Goal: Ask a question: Seek information or help from site administrators or community

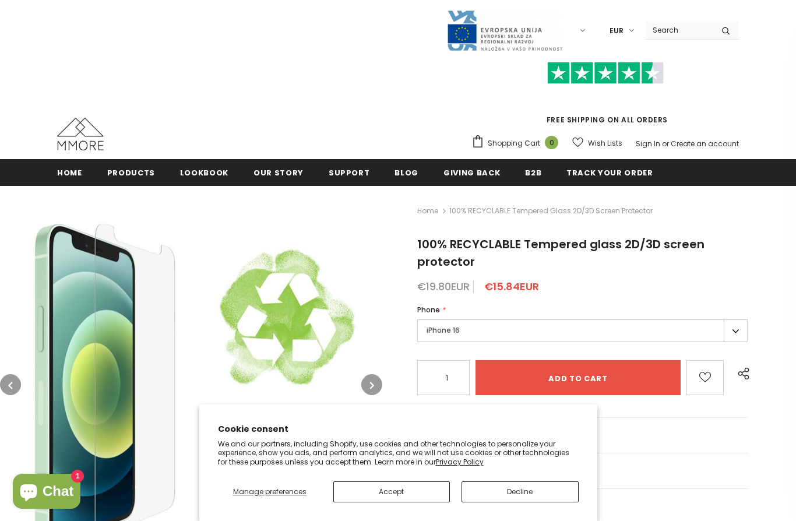
scroll to position [76, 0]
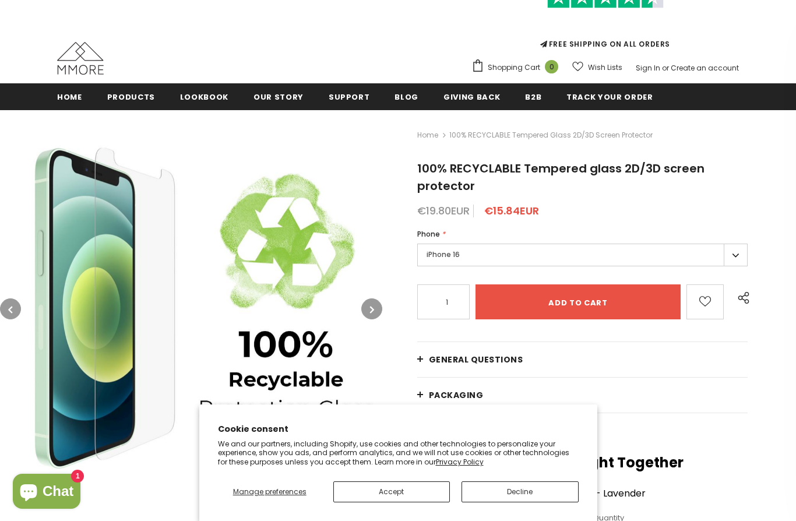
click at [542, 493] on button "Decline" at bounding box center [520, 492] width 117 height 21
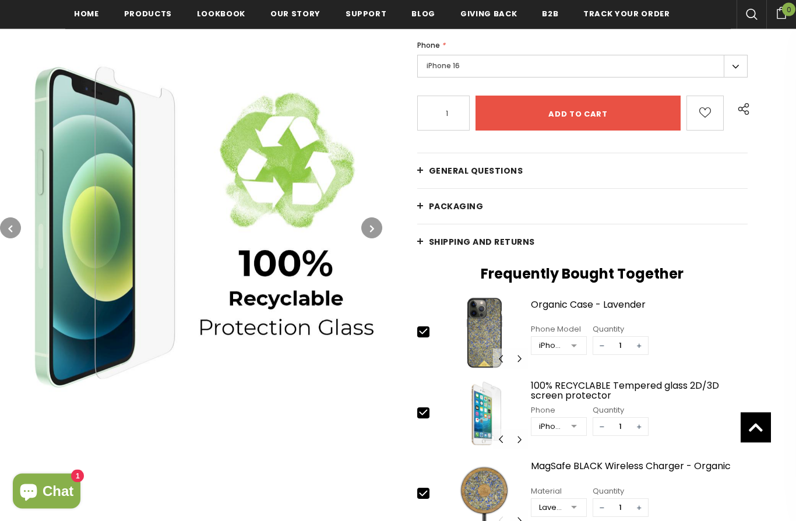
click at [455, 170] on span "General Questions" at bounding box center [476, 172] width 94 height 12
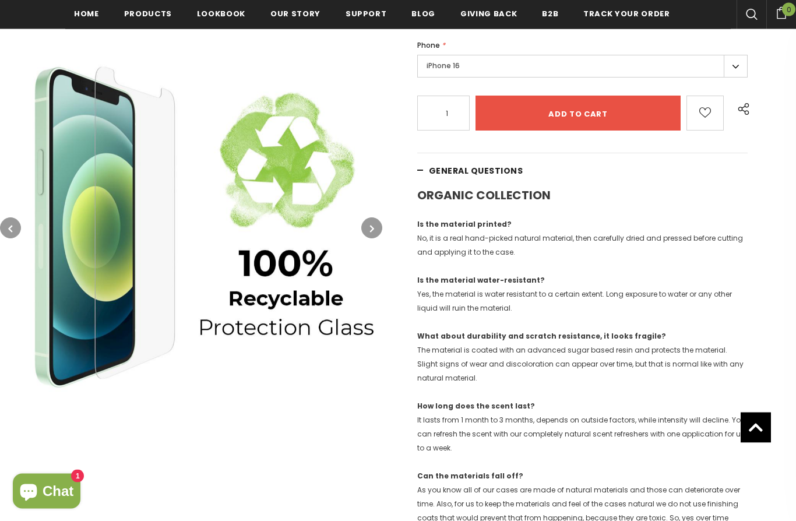
scroll to position [268, 0]
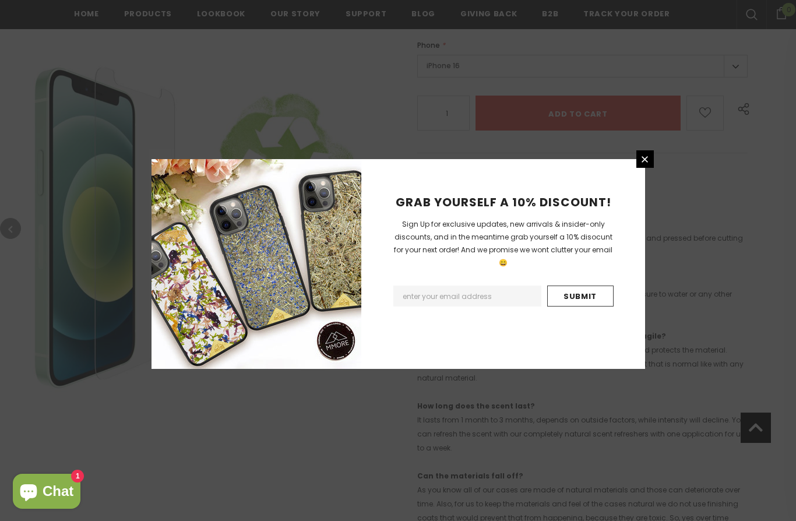
click at [652, 168] on link at bounding box center [645, 158] width 17 height 17
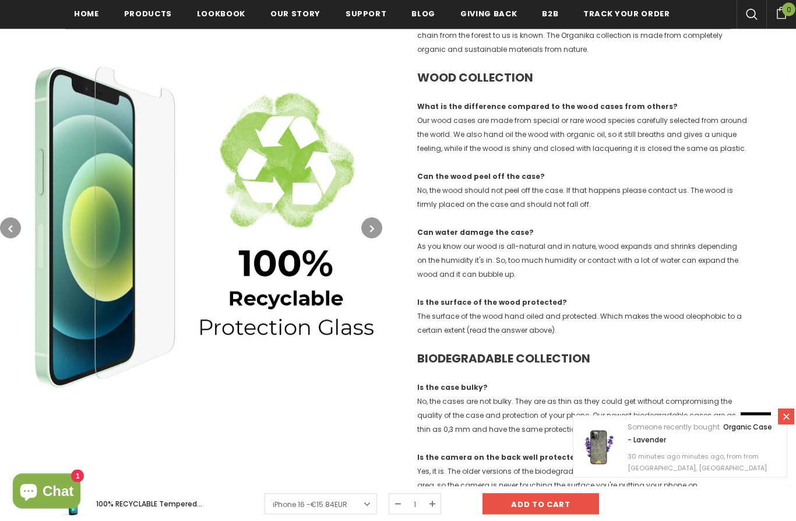
scroll to position [848, 0]
click at [45, 500] on span "Chat" at bounding box center [58, 491] width 31 height 17
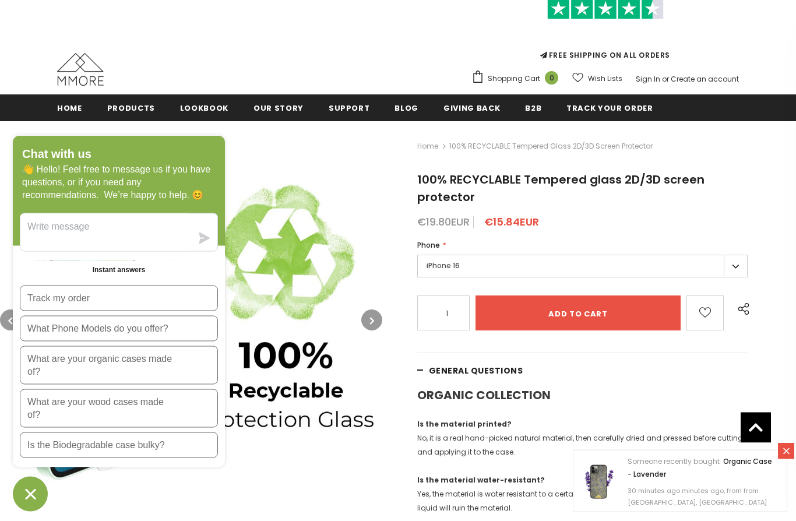
scroll to position [0, 0]
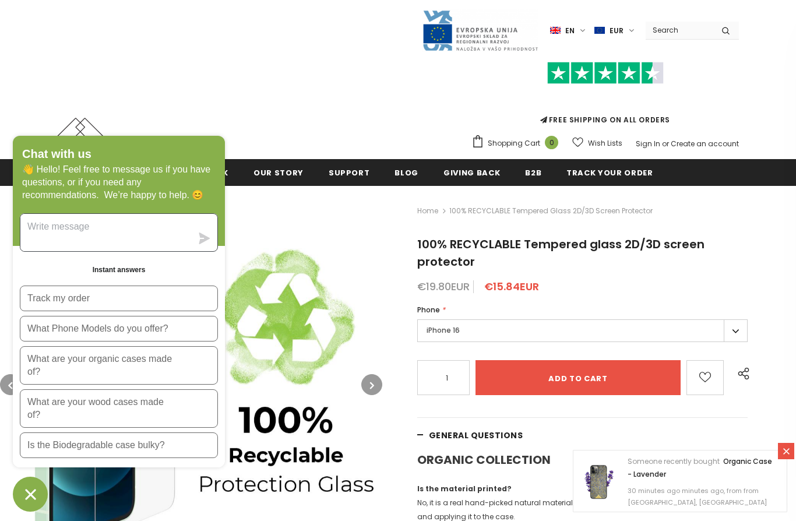
click at [97, 219] on textarea "Message us" at bounding box center [105, 232] width 171 height 37
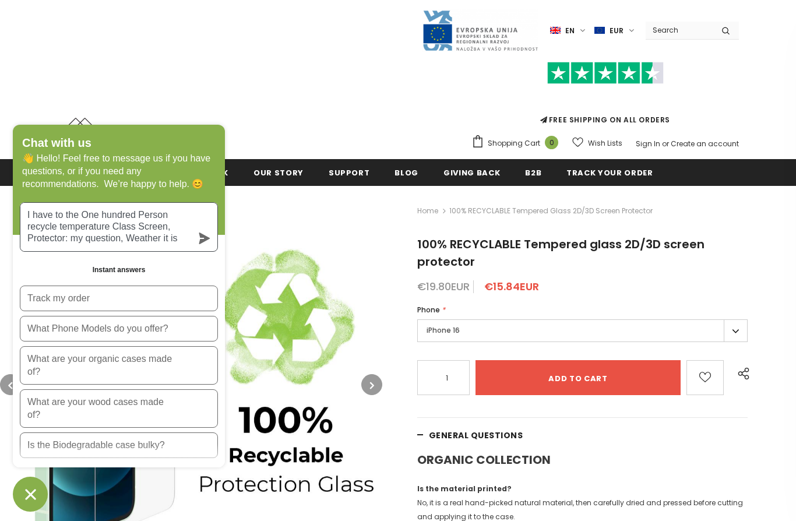
scroll to position [1, 0]
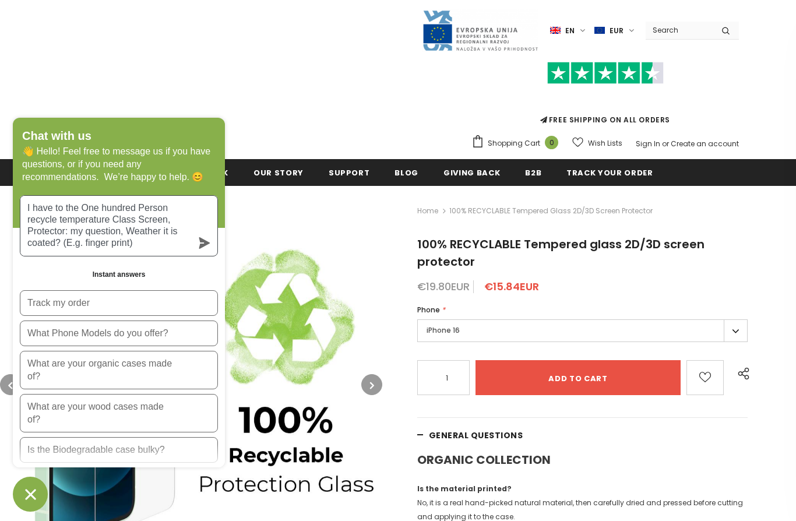
click at [142, 231] on textarea "I have to the One hundred Person recycle temperature Class Screen, Protector: m…" at bounding box center [105, 226] width 171 height 60
type textarea "I have to the One hundred Person recycle temperature Class Screen, Protector: m…"
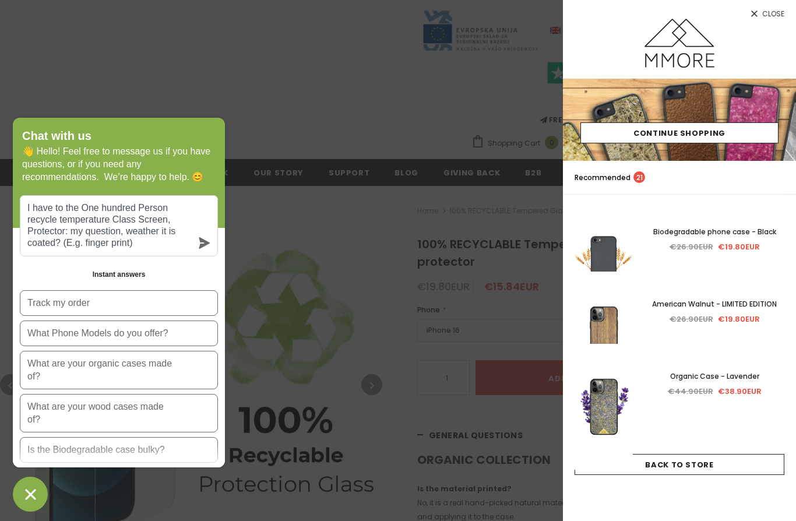
click at [202, 241] on icon "submit" at bounding box center [204, 243] width 11 height 12
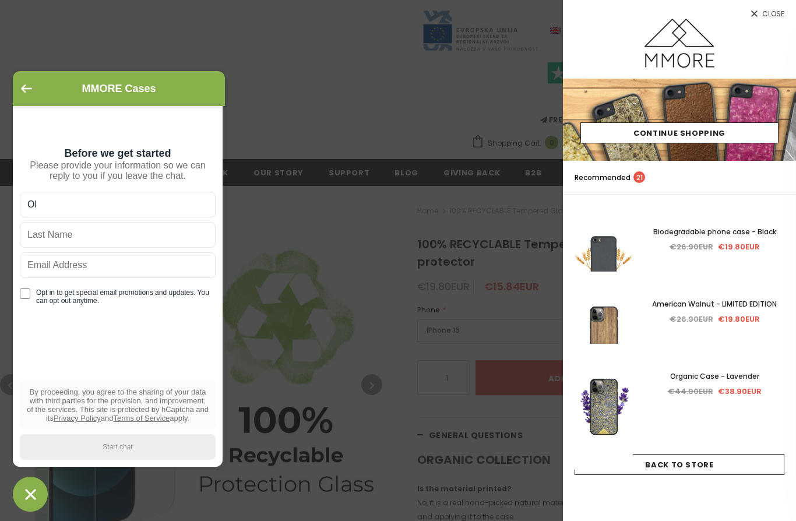
type input "O"
type input "Pluto"
click at [110, 237] on input "text" at bounding box center [118, 235] width 196 height 26
type input "The dog"
click at [113, 269] on input "text" at bounding box center [118, 265] width 196 height 26
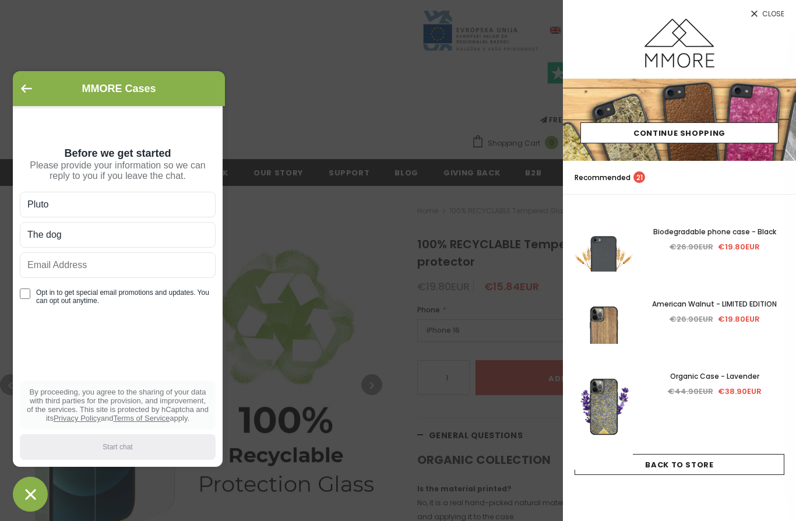
scroll to position [15, 0]
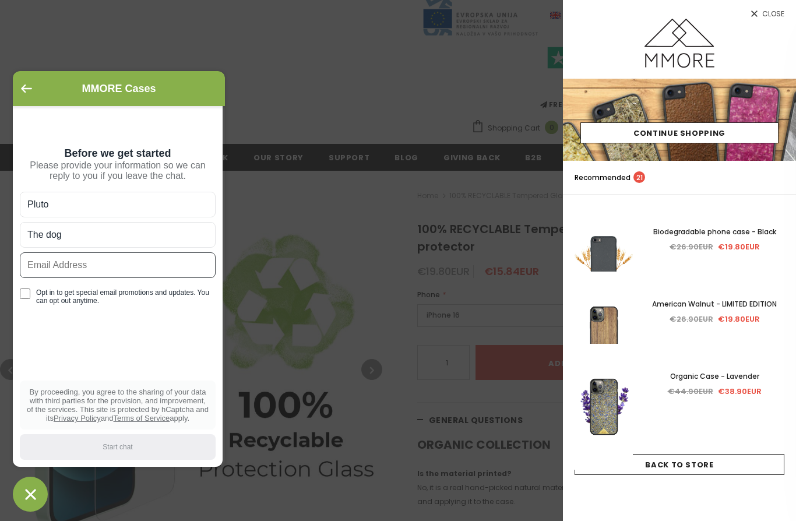
click at [106, 278] on input "text" at bounding box center [118, 265] width 196 height 26
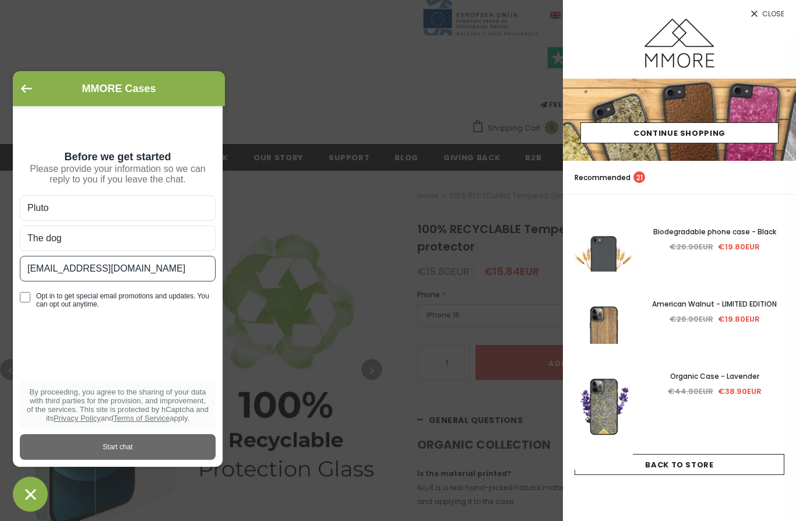
click at [36, 282] on input "[EMAIL_ADDRESS][DOMAIN_NAME]" at bounding box center [118, 269] width 196 height 26
click at [35, 282] on input "[EMAIL_ADDRESS][DOMAIN_NAME]" at bounding box center [118, 269] width 196 height 26
type input "[EMAIL_ADDRESS][DOMAIN_NAME]"
click at [163, 454] on div "Start chat" at bounding box center [118, 447] width 182 height 13
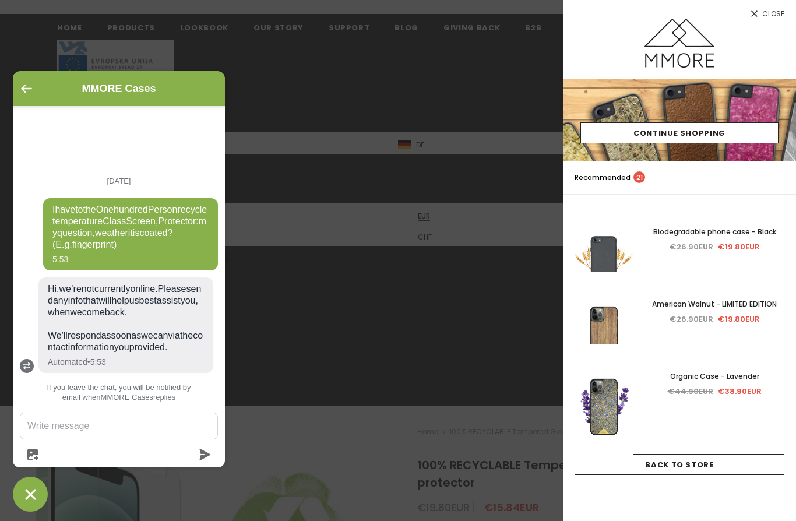
scroll to position [0, 0]
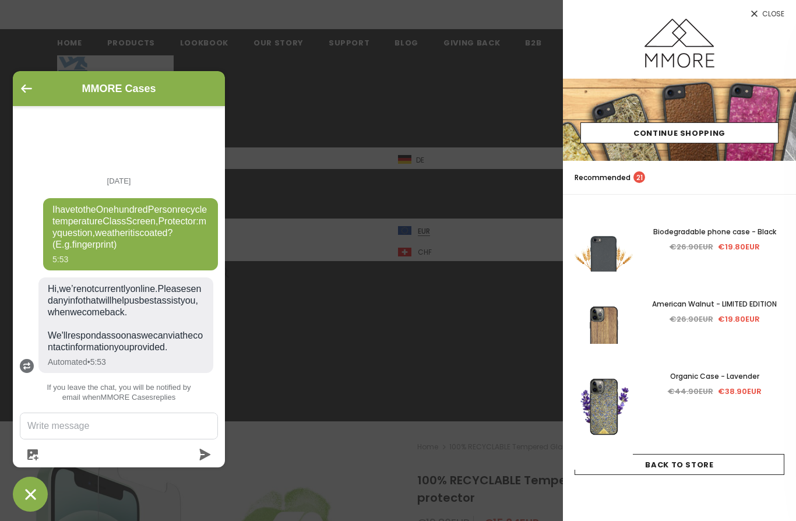
click at [492, 418] on div at bounding box center [398, 260] width 796 height 521
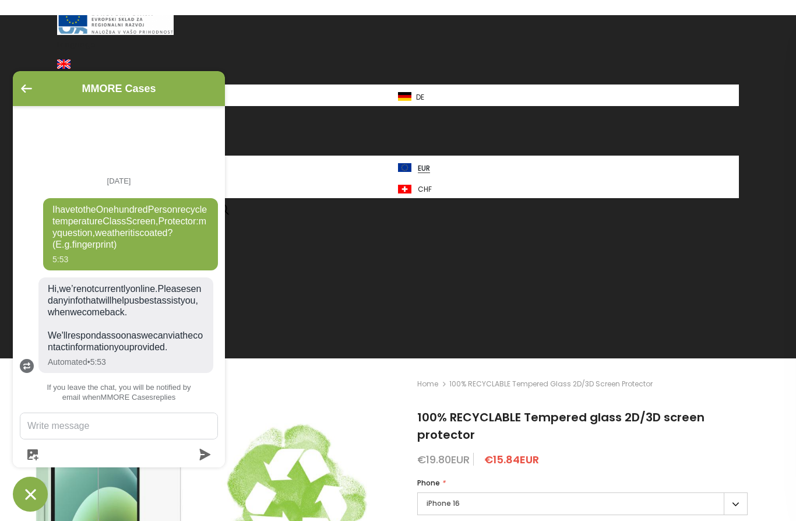
scroll to position [51, 0]
